Goal: Task Accomplishment & Management: Use online tool/utility

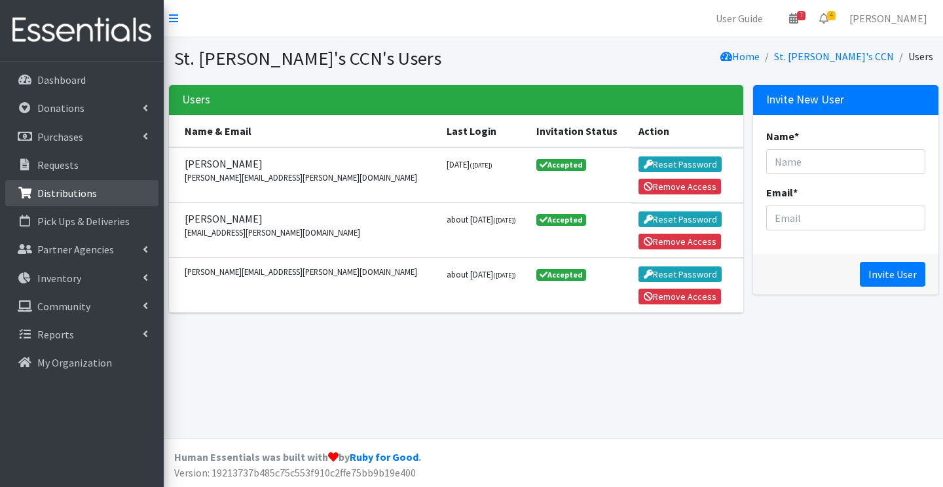
click at [67, 195] on p "Distributions" at bounding box center [67, 193] width 60 height 13
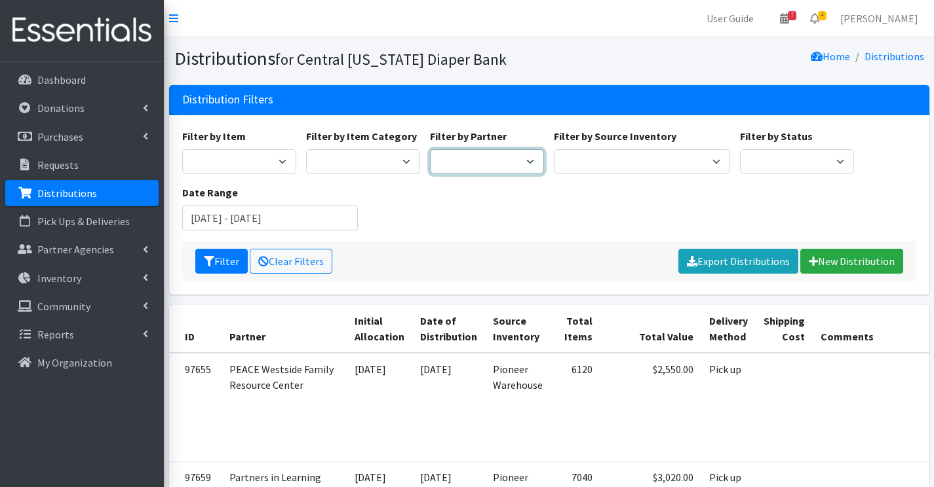
click at [451, 162] on select "[DEMOGRAPHIC_DATA] Baby Momma Association [DEMOGRAPHIC_DATA] Food Pantry [GEOGR…" at bounding box center [487, 161] width 114 height 25
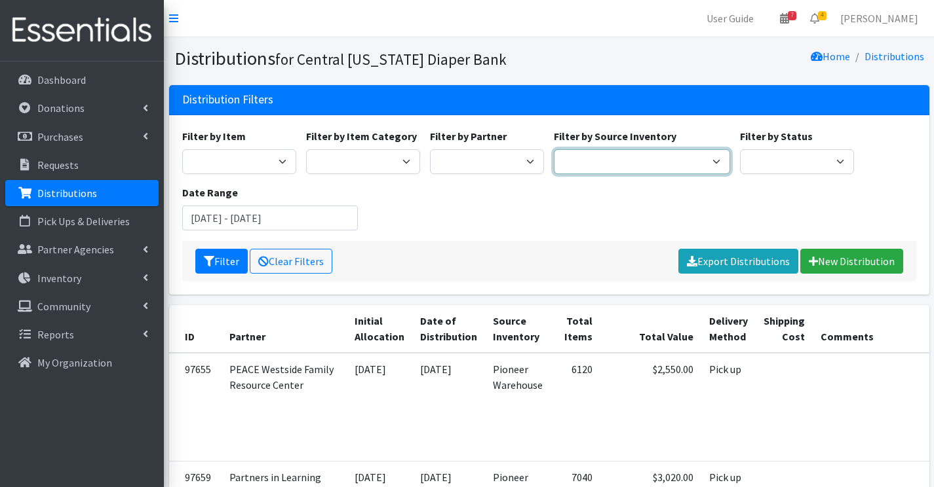
click at [607, 157] on select "Pioneer Warehouse TANF" at bounding box center [642, 161] width 176 height 25
select select "470"
click at [554, 149] on select "Pioneer Warehouse TANF" at bounding box center [642, 161] width 176 height 25
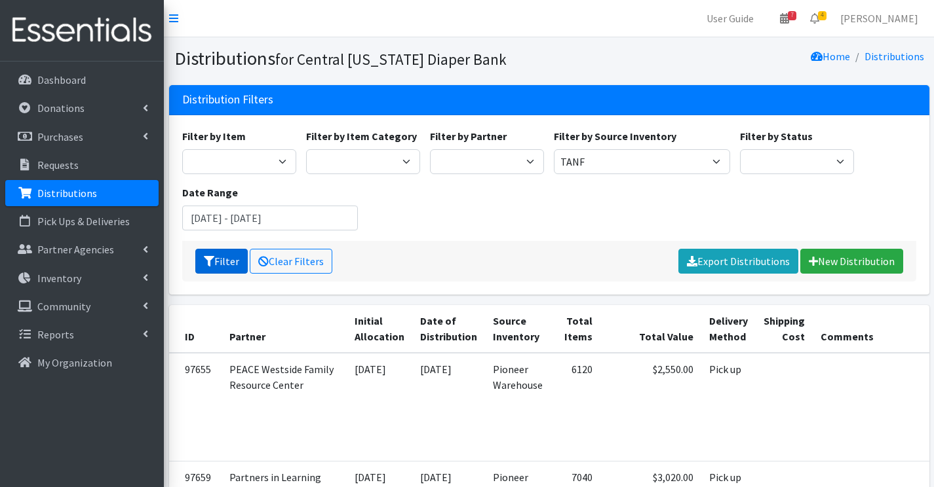
click at [219, 261] on button "Filter" at bounding box center [221, 261] width 52 height 25
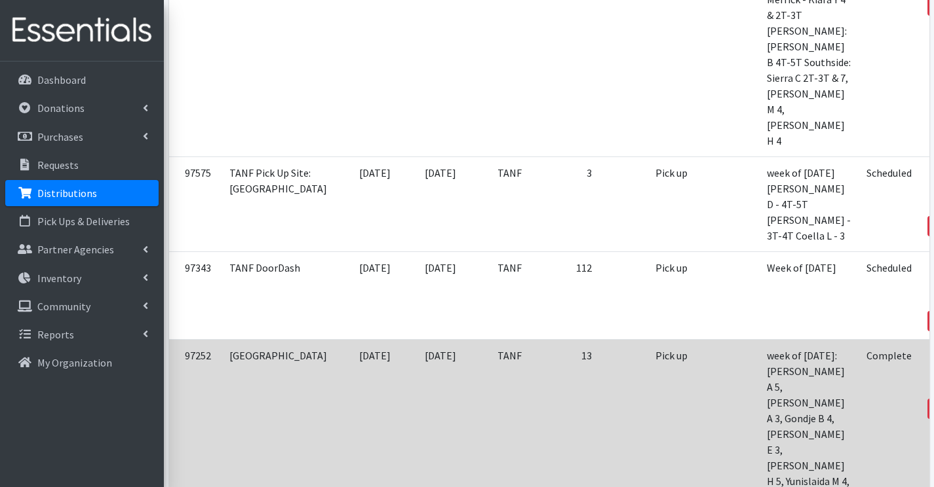
scroll to position [459, 0]
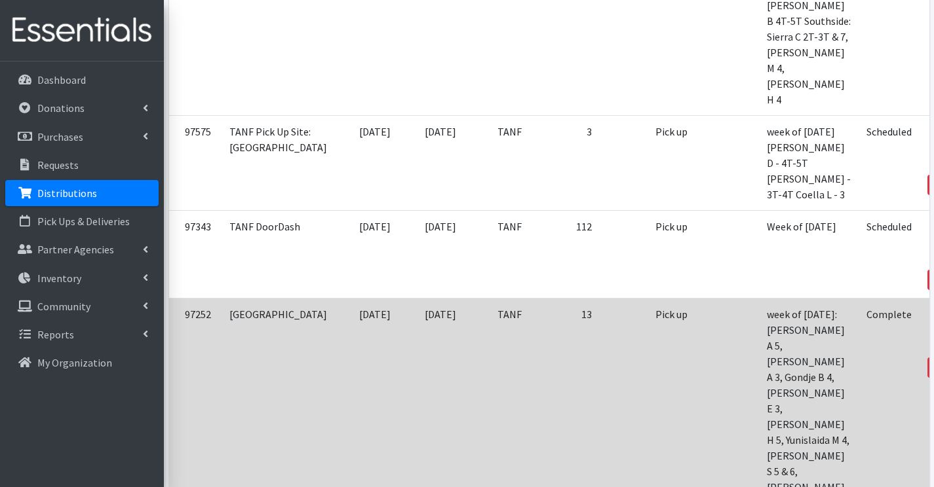
click at [933, 345] on icon at bounding box center [939, 349] width 9 height 9
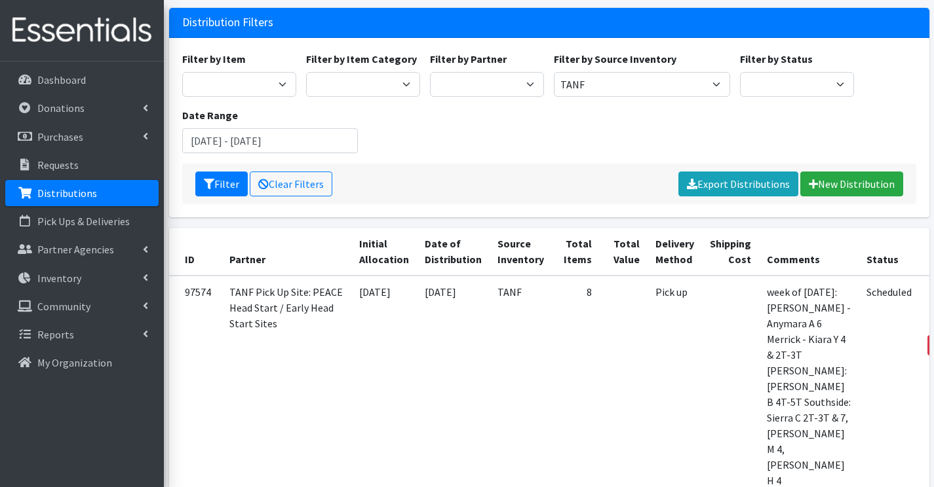
scroll to position [0, 0]
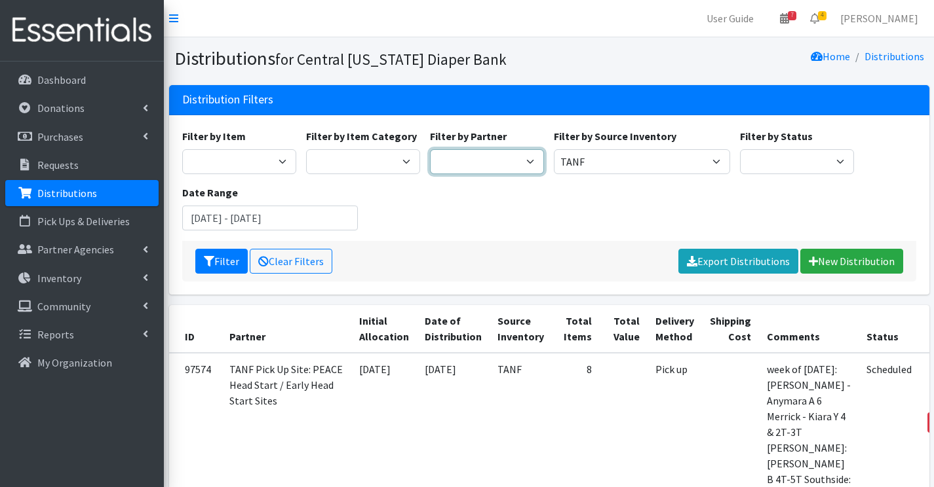
drag, startPoint x: 537, startPoint y: 163, endPoint x: 534, endPoint y: 172, distance: 9.1
click at [537, 163] on select "All Saints Church Baby Momma Association Bellegrove Missionary Baptist Church F…" at bounding box center [487, 161] width 114 height 25
select select "292"
click at [430, 149] on select "[DEMOGRAPHIC_DATA] Baby Momma Association [DEMOGRAPHIC_DATA] Food Pantry [GEOGR…" at bounding box center [487, 161] width 114 height 25
click at [219, 258] on button "Filter" at bounding box center [221, 261] width 52 height 25
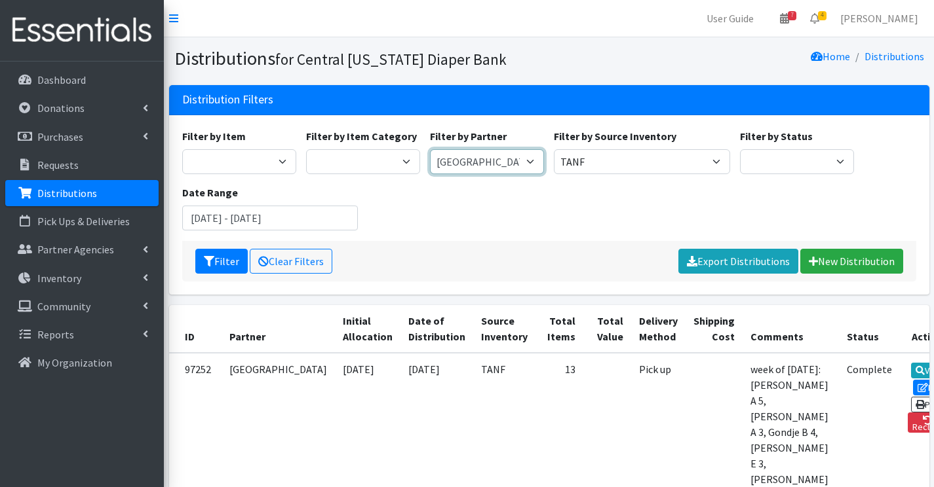
click at [535, 160] on select "[DEMOGRAPHIC_DATA] Baby Momma Association [DEMOGRAPHIC_DATA] Food Pantry [GEOGR…" at bounding box center [487, 161] width 114 height 25
select select "1495"
click at [430, 149] on select "[DEMOGRAPHIC_DATA] Baby Momma Association [DEMOGRAPHIC_DATA] Food Pantry [GEOGR…" at bounding box center [487, 161] width 114 height 25
drag, startPoint x: 529, startPoint y: 163, endPoint x: 531, endPoint y: 173, distance: 10.2
click at [529, 163] on select "[DEMOGRAPHIC_DATA] Baby Momma Association [DEMOGRAPHIC_DATA] Food Pantry [GEOGR…" at bounding box center [487, 161] width 114 height 25
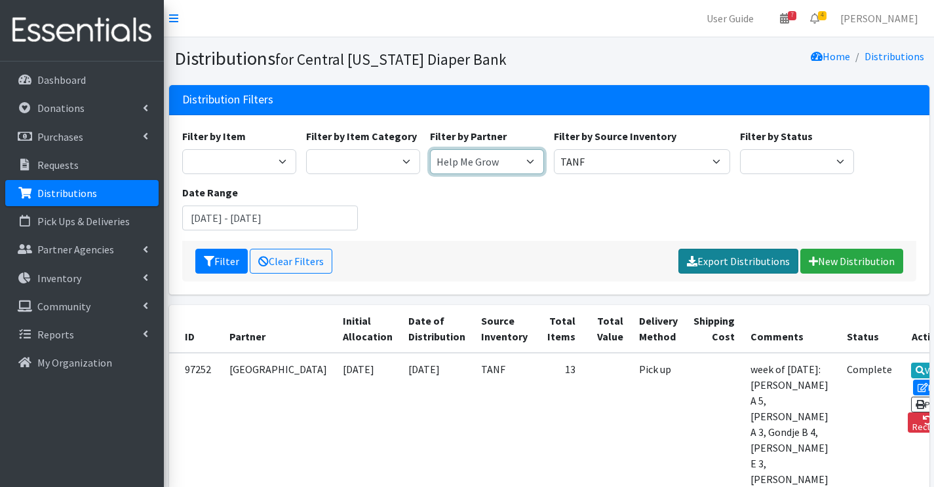
select select
click at [430, 149] on select "[DEMOGRAPHIC_DATA] Baby Momma Association [DEMOGRAPHIC_DATA] Food Pantry [GEOGR…" at bounding box center [487, 161] width 114 height 25
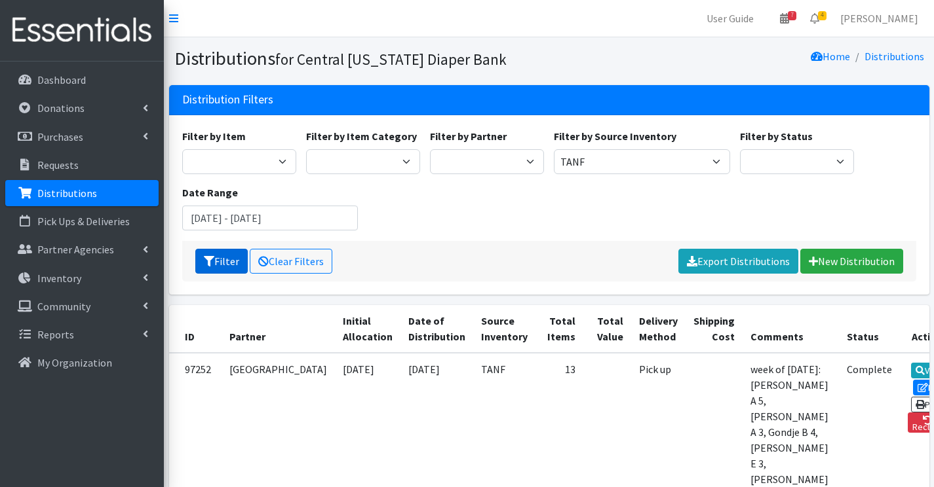
click at [213, 267] on button "Filter" at bounding box center [221, 261] width 52 height 25
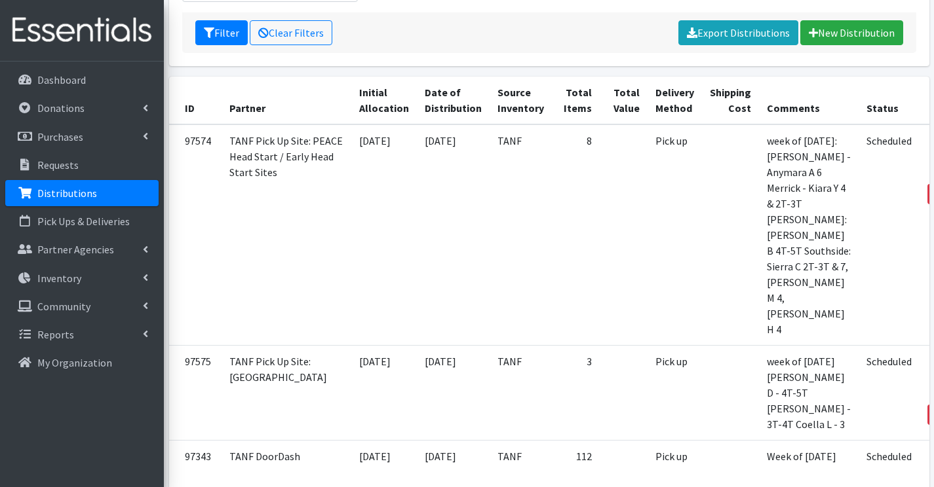
scroll to position [197, 0]
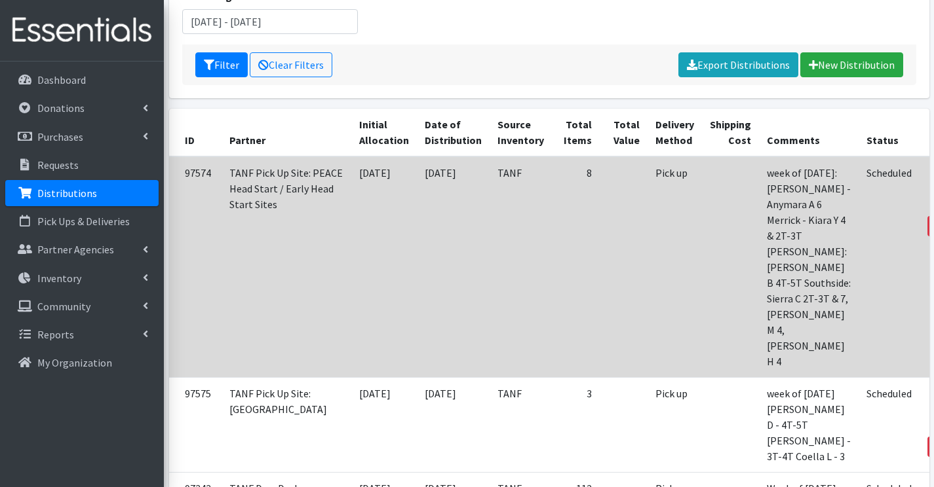
click at [930, 205] on link "Print" at bounding box center [948, 208] width 37 height 16
